Goal: Participate in discussion

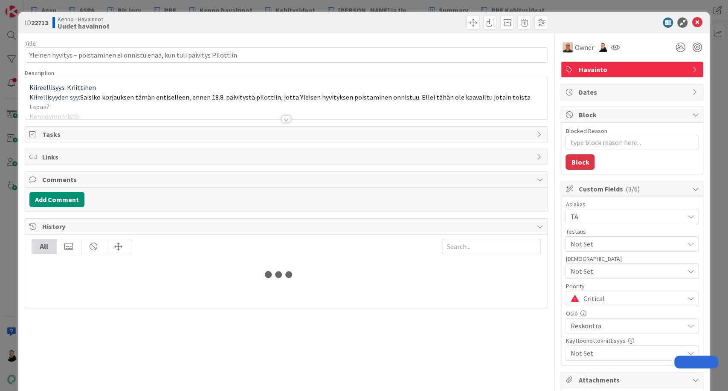
type textarea "x"
type input "Yleinen hyvitys – poistaminen ei onnistu enää, kun tuli päivitys Pilottiin"
type textarea "x"
type input "Yleinen hyvitys – poistaminen ei onnistu enää, kun tuli päivitys Pilottiin"
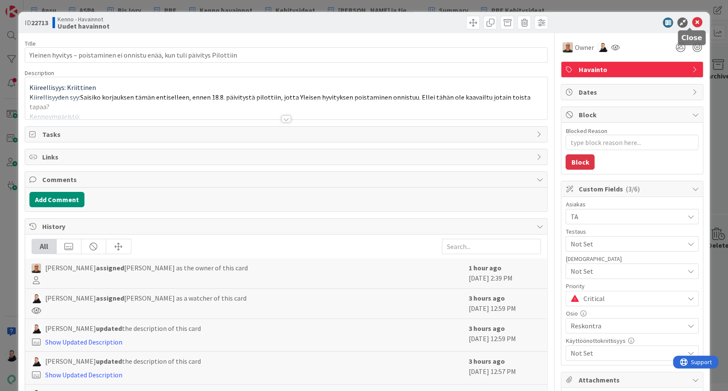
click at [692, 21] on icon at bounding box center [697, 22] width 10 height 10
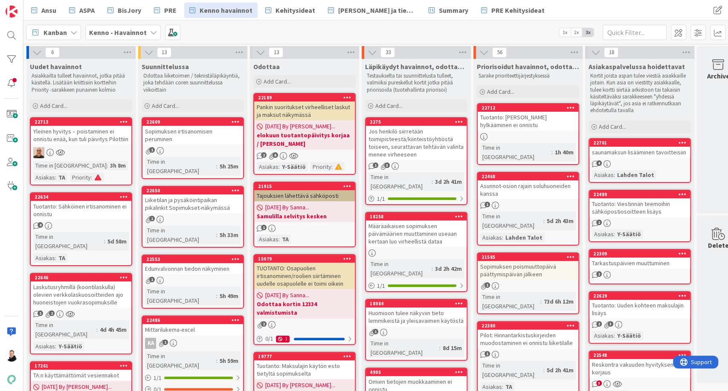
click at [67, 140] on div "Yleinen hyvitys – poistaminen ei onnistu enää, kun tuli päivitys Pilottiin" at bounding box center [81, 135] width 101 height 19
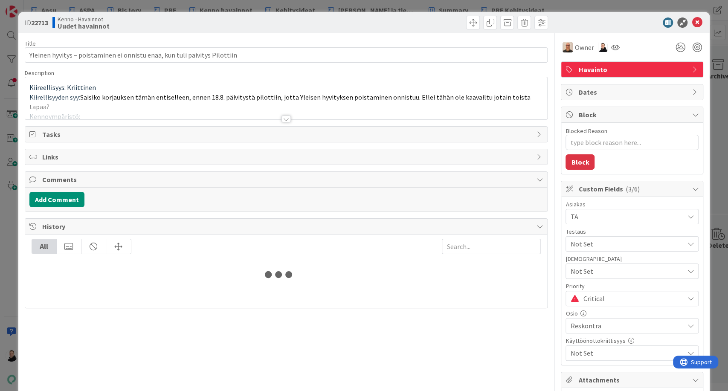
type textarea "x"
type input "Yleinen hyvitys – poistaminen ei onnistu enää, kun tuli päivitys Pilottiin"
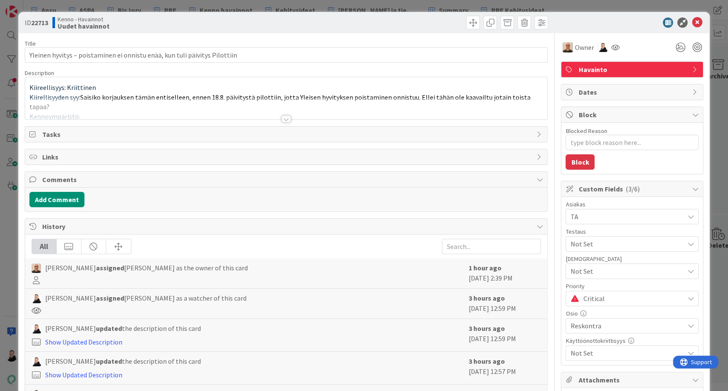
type textarea "x"
type input "Yleinen hyvitys – poistaminen ei onnistu enää, kun tuli päivitys Pilottiin"
click at [282, 119] on div at bounding box center [286, 119] width 9 height 7
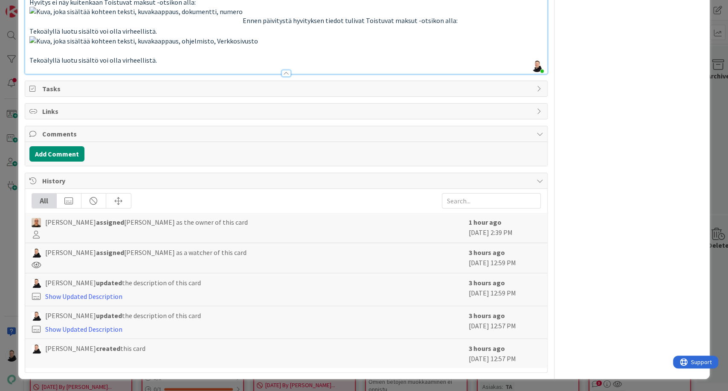
scroll to position [2228, 0]
click at [317, 65] on p at bounding box center [286, 50] width 514 height 29
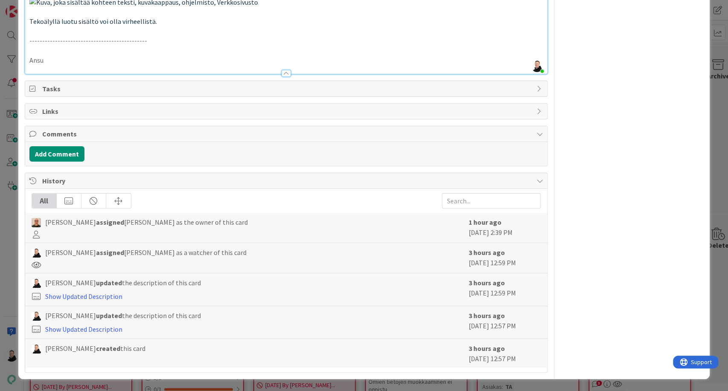
type textarea "x"
type input "Yleinen hyvitys – poistaminen ei onnistu enää, kun tuli päivitys Pilottiin"
type textarea "x"
type input "Yleinen hyvitys – poistaminen ei onnistu enää, kun tuli päivitys Pilottiin"
type textarea "x"
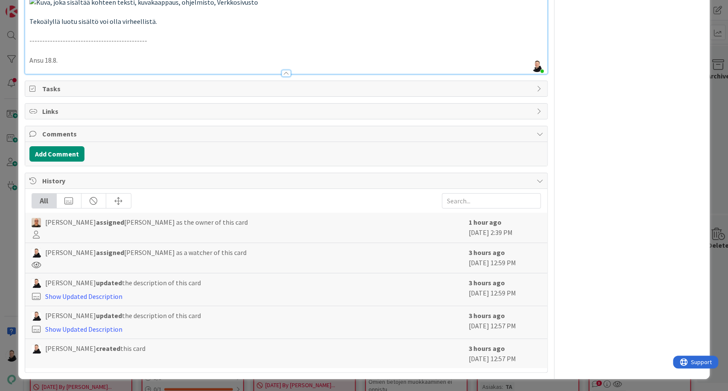
type input "Yleinen hyvitys – poistaminen ei onnistu enää, kun tuli päivitys Pilottiin"
type textarea "x"
type input "Yleinen hyvitys – poistaminen ei onnistu enää, kun tuli päivitys Pilottiin"
type textarea "x"
type input "Yleinen hyvitys – poistaminen ei onnistu enää, kun tuli päivitys Pilottiin"
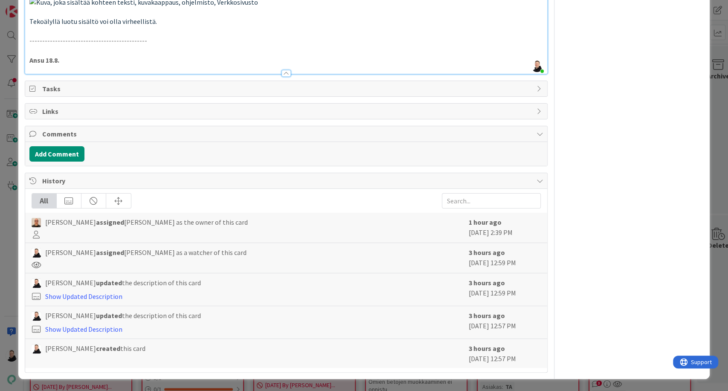
type textarea "x"
type input "Yleinen hyvitys – poistaminen ei onnistu enää, kun tuli päivitys Pilottiin"
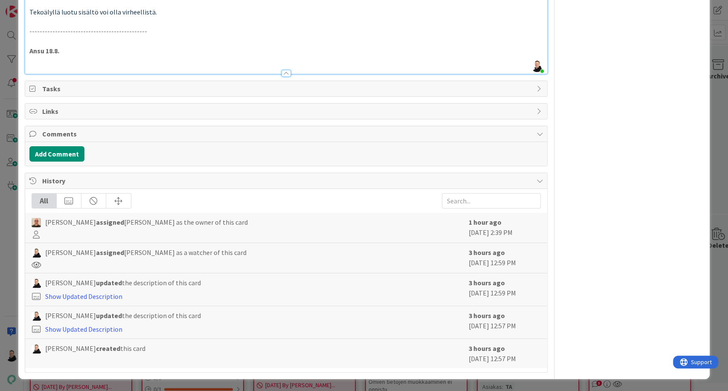
type textarea "x"
type input "Yleinen hyvitys – poistaminen ei onnistu enää, kun tuli päivitys Pilottiin"
type textarea "x"
type input "Yleinen hyvitys – poistaminen ei onnistu enää, kun tuli päivitys Pilottiin"
type textarea "x"
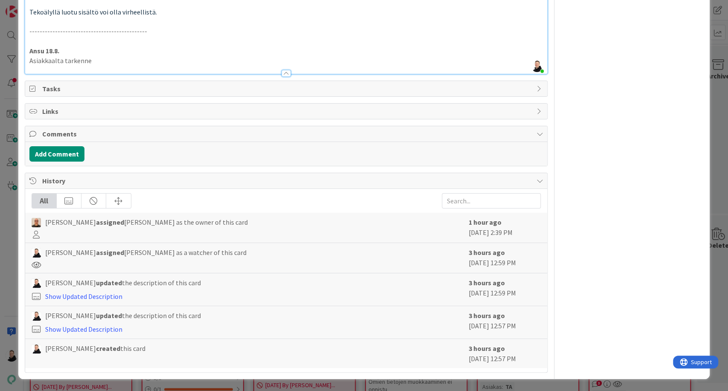
type input "Yleinen hyvitys – poistaminen ei onnistu enää, kun tuli päivitys Pilottiin"
type textarea "x"
type input "Yleinen hyvitys – poistaminen ei onnistu enää, kun tuli päivitys Pilottiin"
type textarea "x"
type input "Yleinen hyvitys – poistaminen ei onnistu enää, kun tuli päivitys Pilottiin"
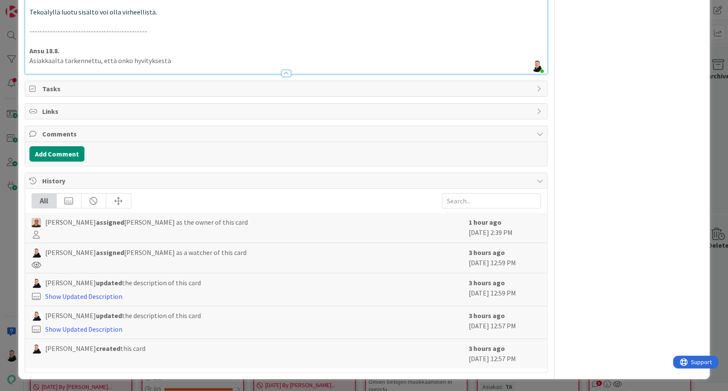
type textarea "x"
type input "Yleinen hyvitys – poistaminen ei onnistu enää, kun tuli päivitys Pilottiin"
type textarea "x"
type input "Yleinen hyvitys – poistaminen ei onnistu enää, kun tuli päivitys Pilottiin"
type textarea "x"
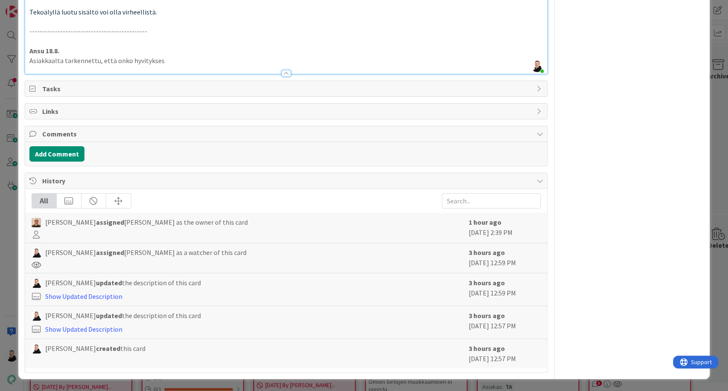
type input "Yleinen hyvitys – poistaminen ei onnistu enää, kun tuli päivitys Pilottiin"
type textarea "x"
type input "Yleinen hyvitys – poistaminen ei onnistu enää, kun tuli päivitys Pilottiin"
type textarea "x"
type input "Yleinen hyvitys – poistaminen ei onnistu enää, kun tuli päivitys Pilottiin"
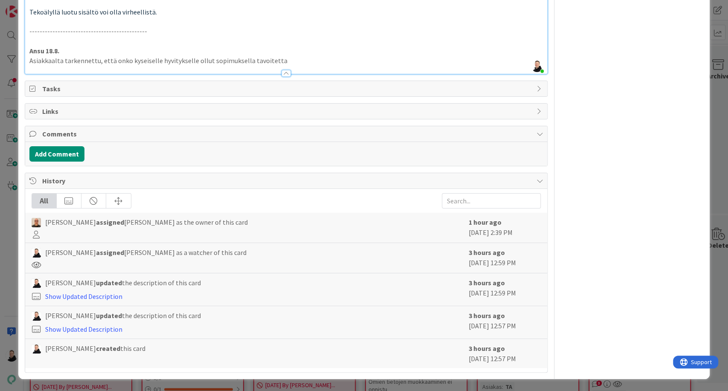
type textarea "x"
type input "Yleinen hyvitys – poistaminen ei onnistu enää, kun tuli päivitys Pilottiin"
type textarea "x"
type input "Yleinen hyvitys – poistaminen ei onnistu enää, kun tuli päivitys Pilottiin"
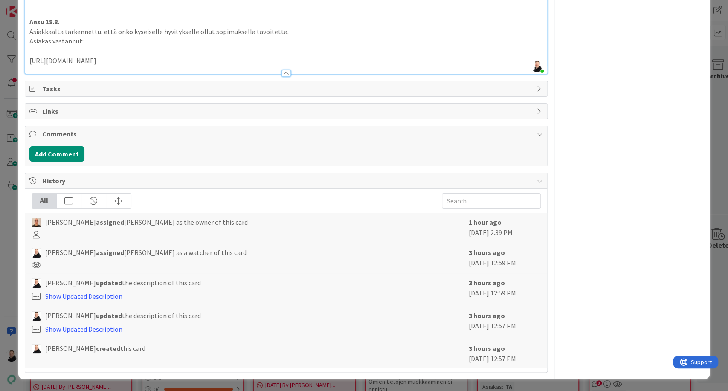
type textarea "x"
type input "Yleinen hyvitys – poistaminen ei onnistu enää, kun tuli päivitys Pilottiin"
type textarea "x"
type input "Yleinen hyvitys – poistaminen ei onnistu enää, kun tuli päivitys Pilottiin"
type textarea "x"
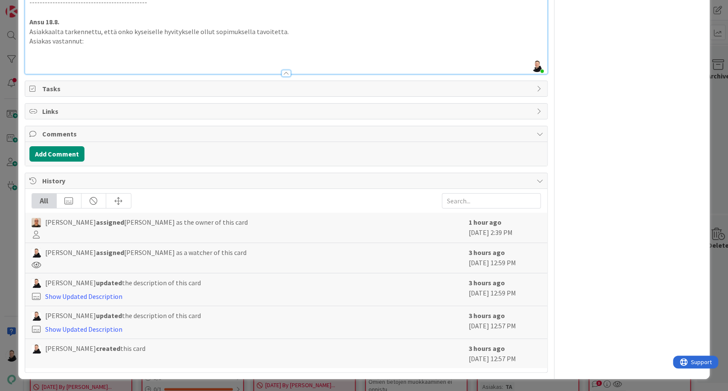
type input "Yleinen hyvitys – poistaminen ei onnistu enää, kun tuli päivitys Pilottiin"
type textarea "x"
type input "Yleinen hyvitys – poistaminen ei onnistu enää, kun tuli päivitys Pilottiin"
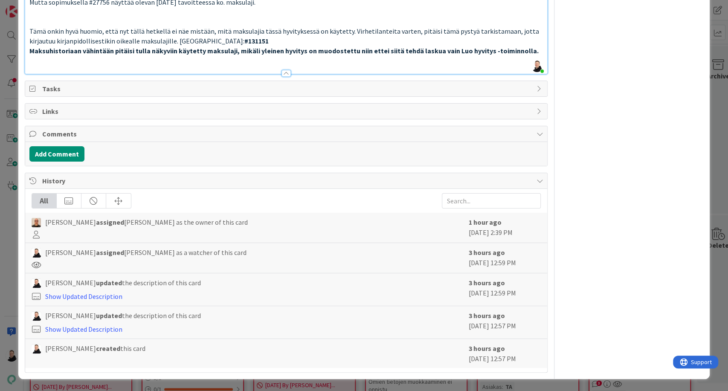
type textarea "x"
type input "Yleinen hyvitys – poistaminen ei onnistu enää, kun tuli päivitys Pilottiin"
type textarea "x"
type input "Yleinen hyvitys – poistaminen ei onnistu enää, kun tuli päivitys Pilottiin"
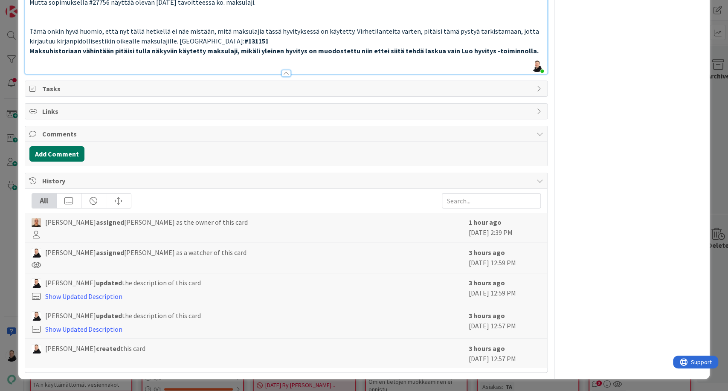
click at [58, 162] on button "Add Comment" at bounding box center [56, 153] width 55 height 15
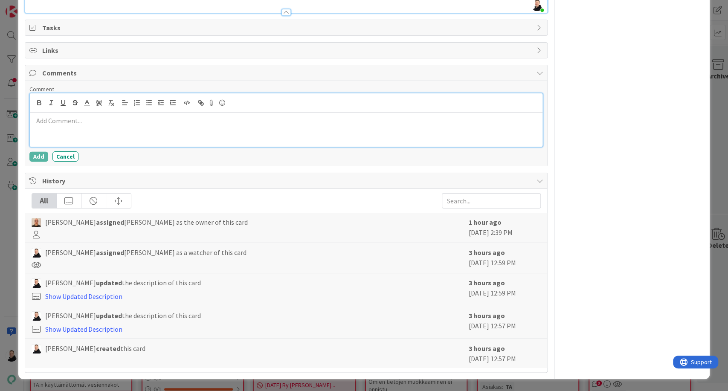
click at [50, 126] on p at bounding box center [286, 121] width 506 height 10
click at [32, 162] on button "Add" at bounding box center [38, 156] width 19 height 10
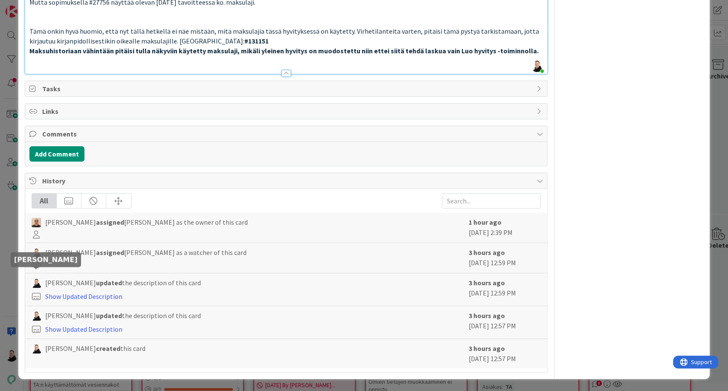
type textarea "x"
type input "Yleinen hyvitys – poistaminen ei onnistu enää, kun tuli päivitys Pilottiin"
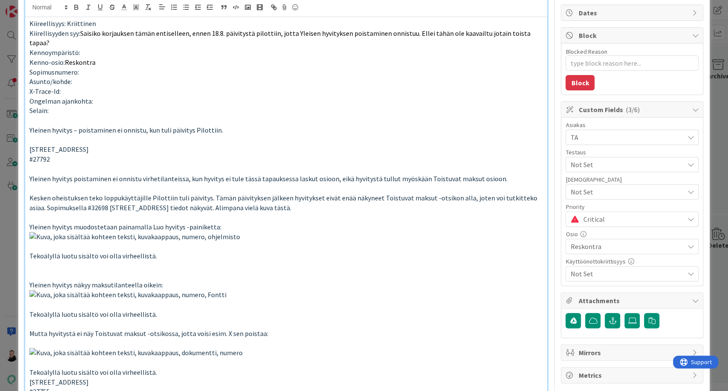
scroll to position [0, 0]
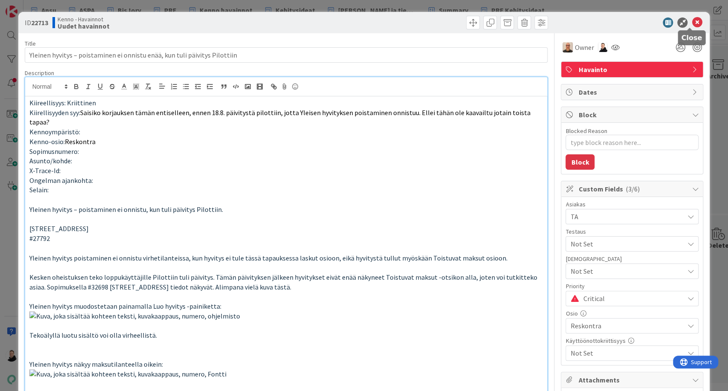
click at [692, 22] on icon at bounding box center [697, 22] width 10 height 10
